Goal: Task Accomplishment & Management: Manage account settings

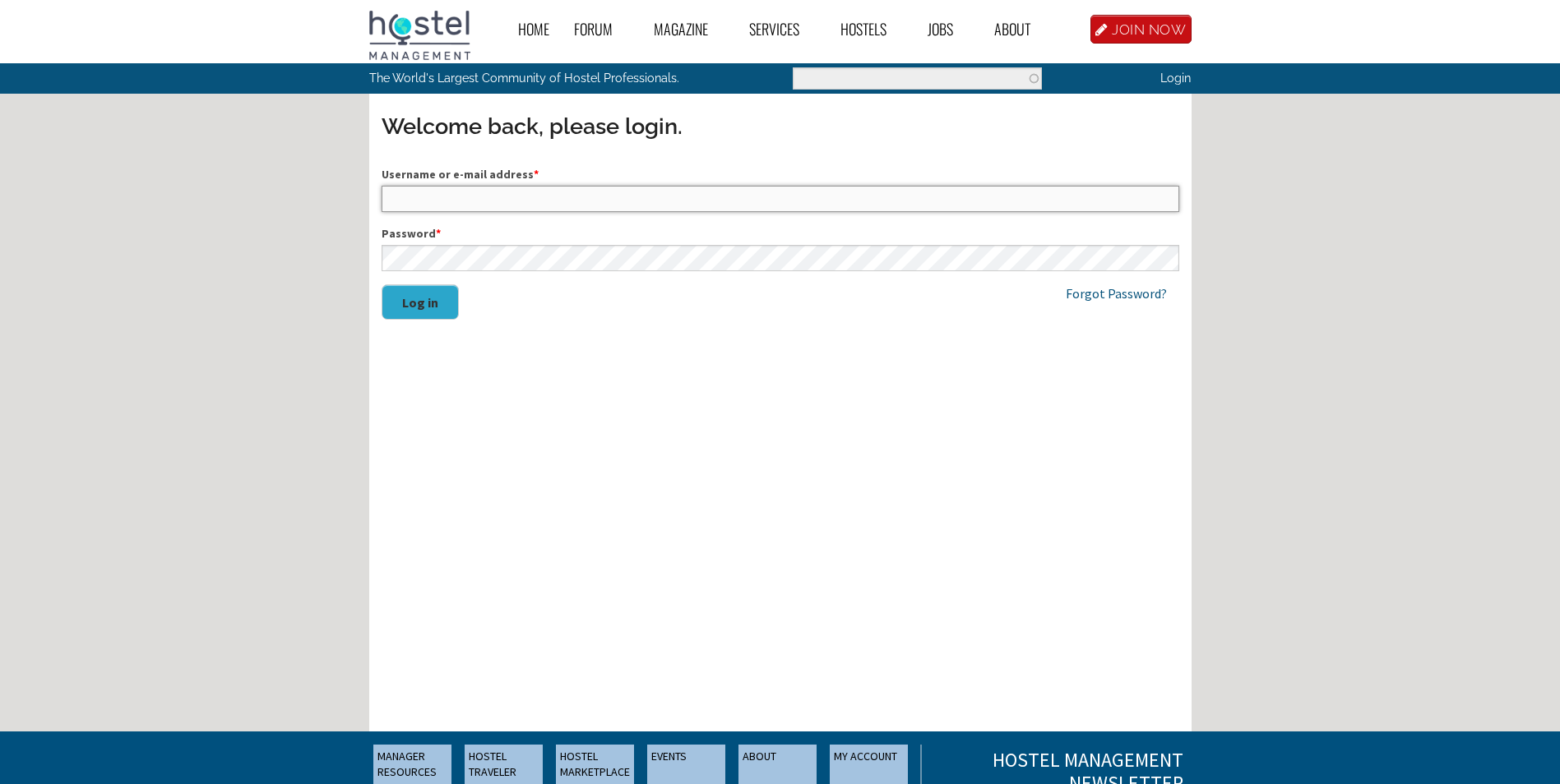
click at [412, 195] on input "Username or e-mail address *" at bounding box center [780, 199] width 798 height 26
type input "JulianLedger"
drag, startPoint x: 661, startPoint y: 418, endPoint x: 560, endPoint y: 357, distance: 118.0
click at [661, 417] on div "Username or e-mail address * JulianLedger Password * Log in Forgot Password?" at bounding box center [780, 384] width 822 height 462
click at [412, 305] on button "Log in" at bounding box center [420, 302] width 78 height 35
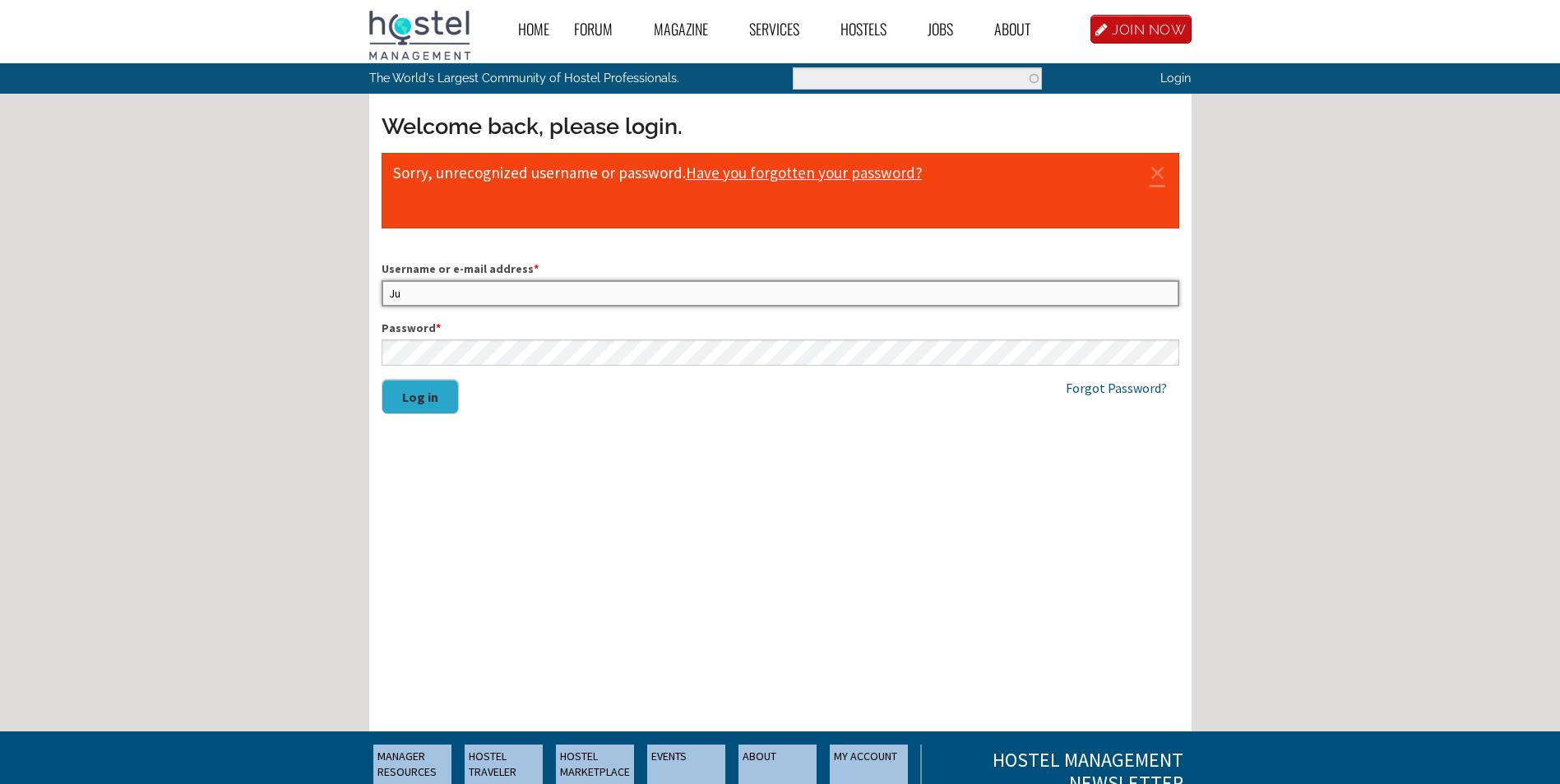
type input "J"
click at [413, 296] on input "Username or e-mail address *" at bounding box center [780, 293] width 798 height 26
type input "julianledger@optusnet.com.au"
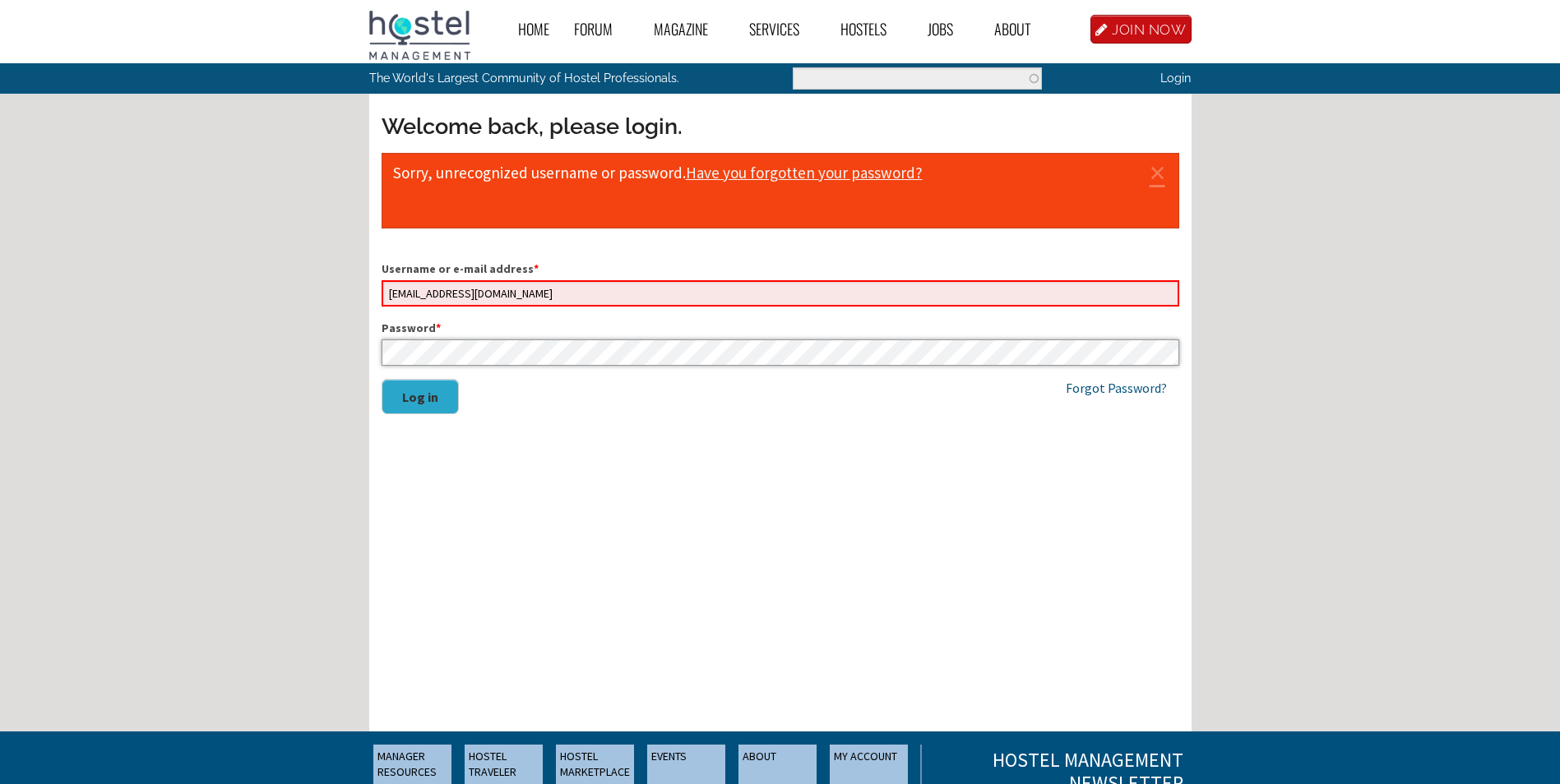
click at [381, 379] on button "Log in" at bounding box center [420, 396] width 78 height 35
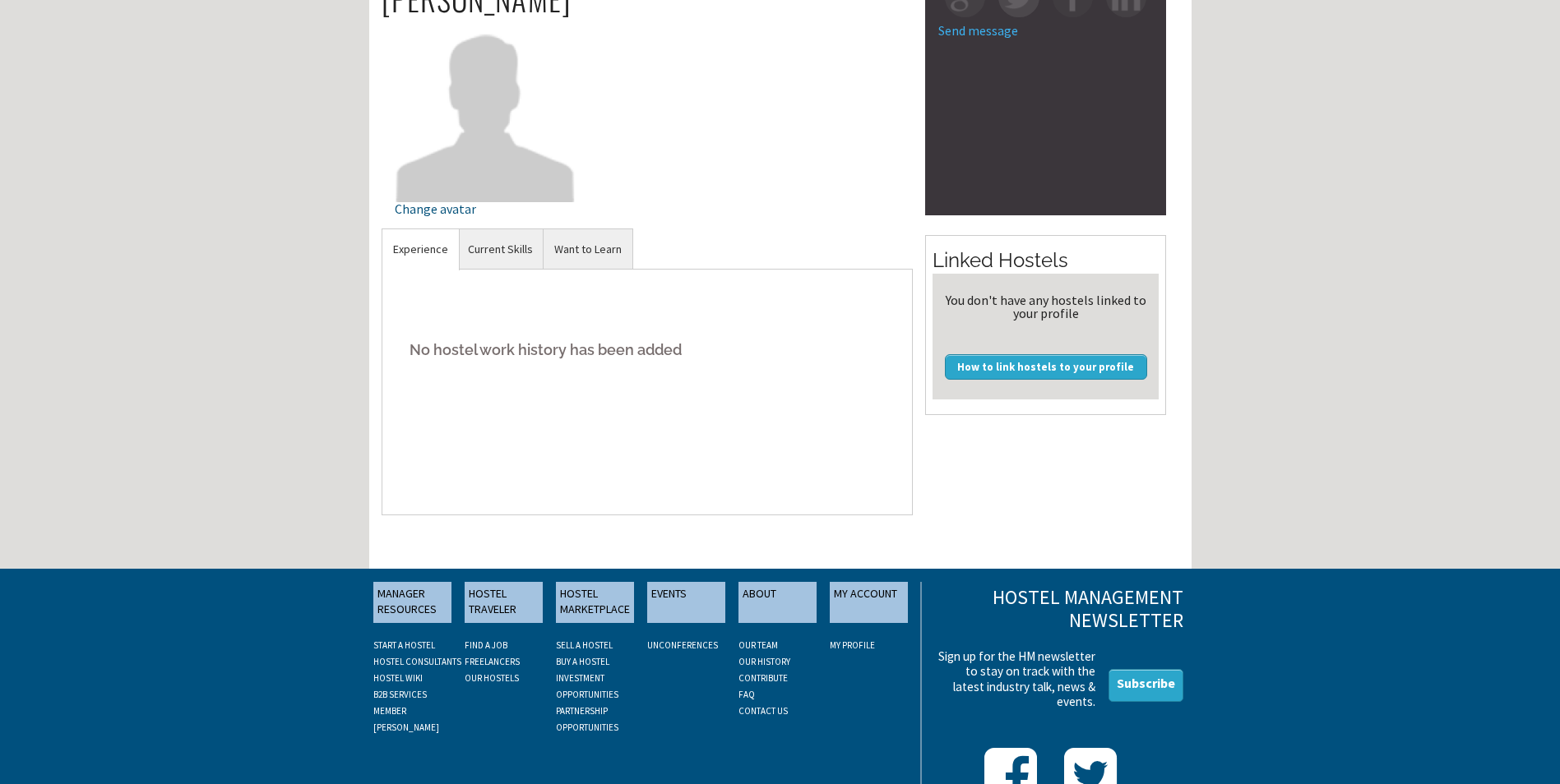
scroll to position [165, 0]
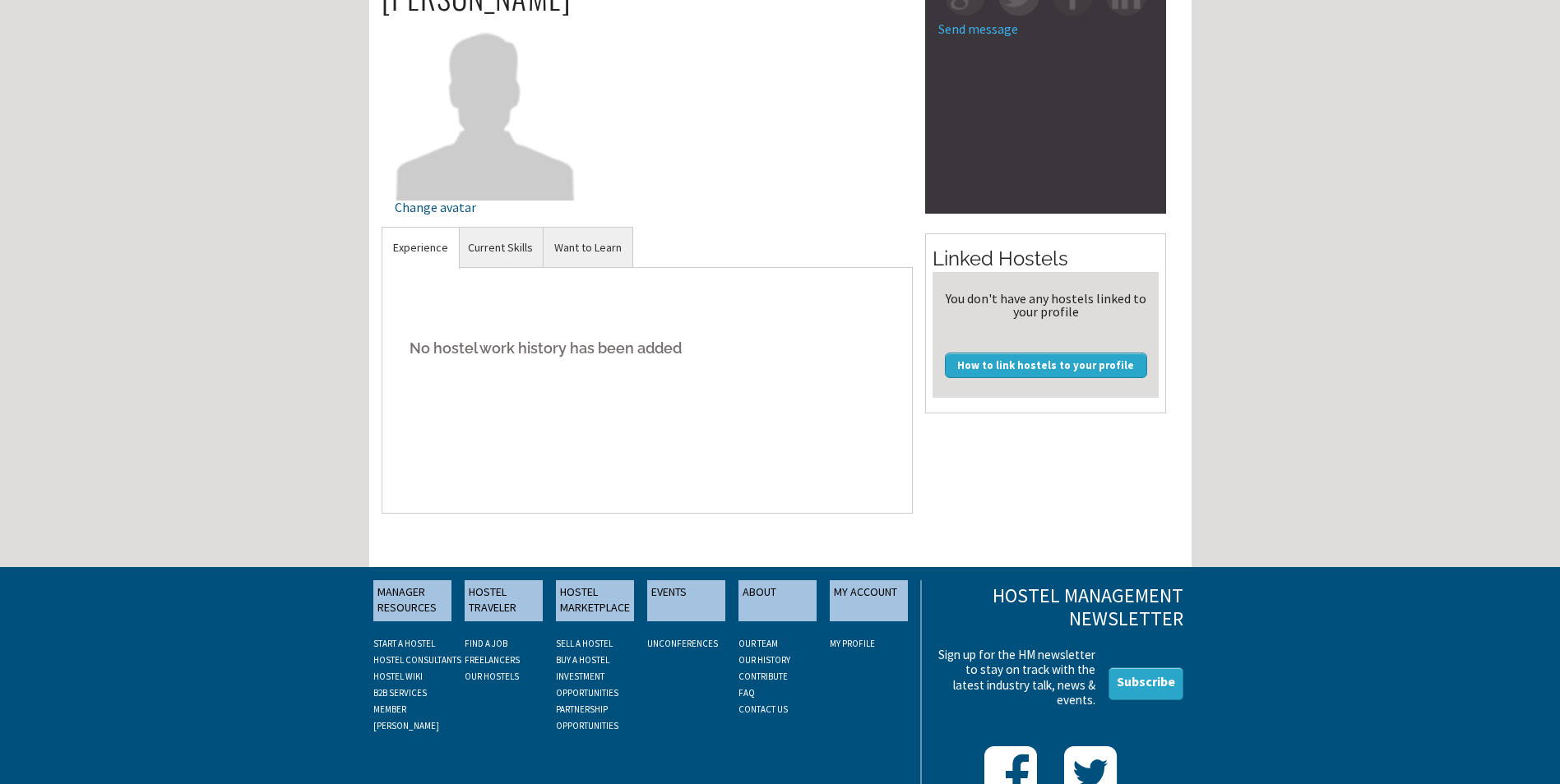
click at [692, 641] on link "UNCONFERENCES" at bounding box center [682, 644] width 71 height 11
